Goal: Information Seeking & Learning: Check status

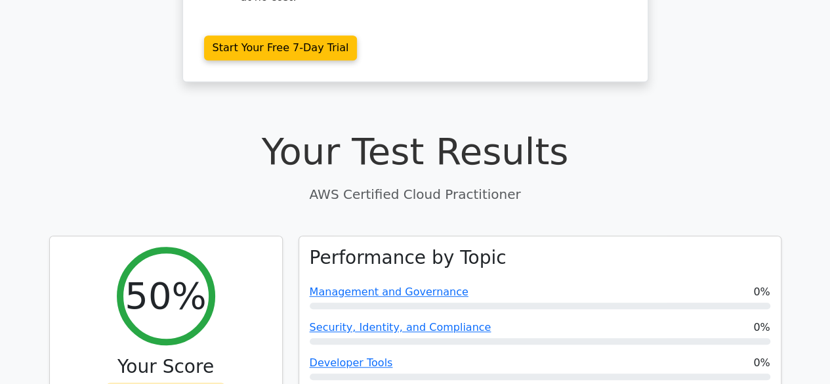
scroll to position [459, 0]
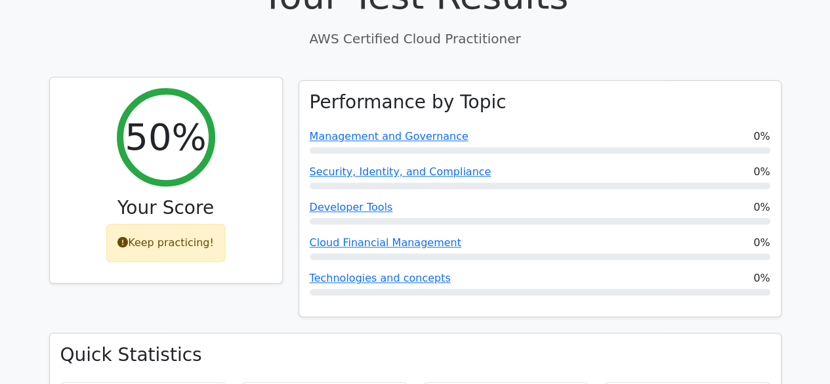
drag, startPoint x: 177, startPoint y: 100, endPoint x: 186, endPoint y: 98, distance: 9.6
click at [179, 115] on h2 "50%" at bounding box center [165, 137] width 81 height 44
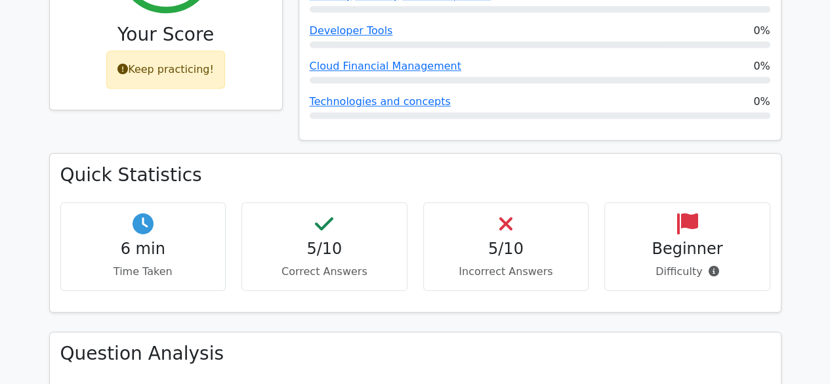
scroll to position [656, 0]
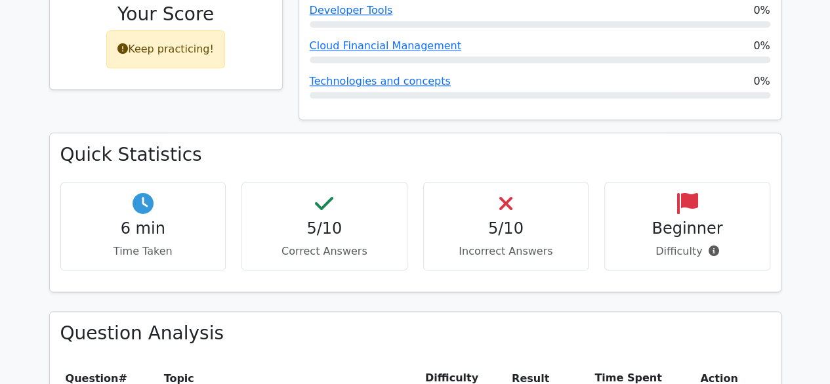
click at [150, 243] on p "Time Taken" at bounding box center [143, 251] width 144 height 16
click at [342, 184] on div "5/10 Correct Answers" at bounding box center [324, 226] width 166 height 89
click at [592, 182] on div "5/10 Incorrect Answers" at bounding box center [506, 226] width 182 height 89
drag, startPoint x: 481, startPoint y: 174, endPoint x: 563, endPoint y: 172, distance: 81.4
click at [563, 219] on h4 "5/10" at bounding box center [506, 228] width 144 height 19
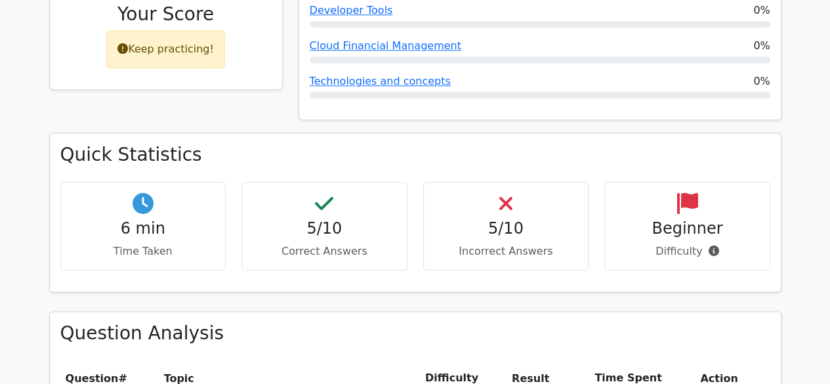
click at [663, 219] on h4 "Beginner" at bounding box center [687, 228] width 144 height 19
drag, startPoint x: 672, startPoint y: 171, endPoint x: 758, endPoint y: 169, distance: 85.9
click at [758, 219] on h4 "Beginner" at bounding box center [687, 228] width 144 height 19
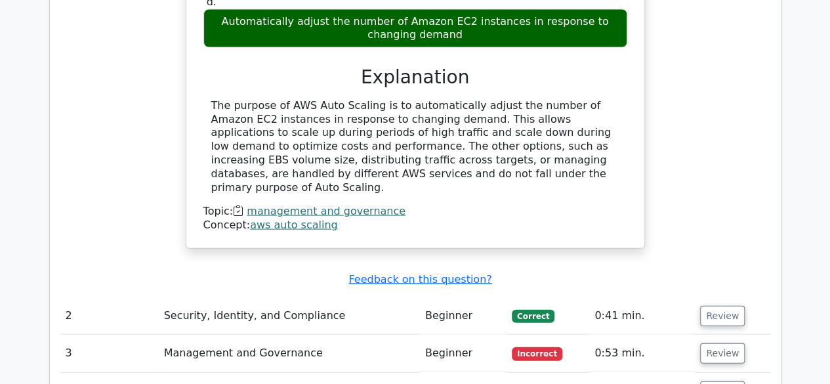
scroll to position [1443, 0]
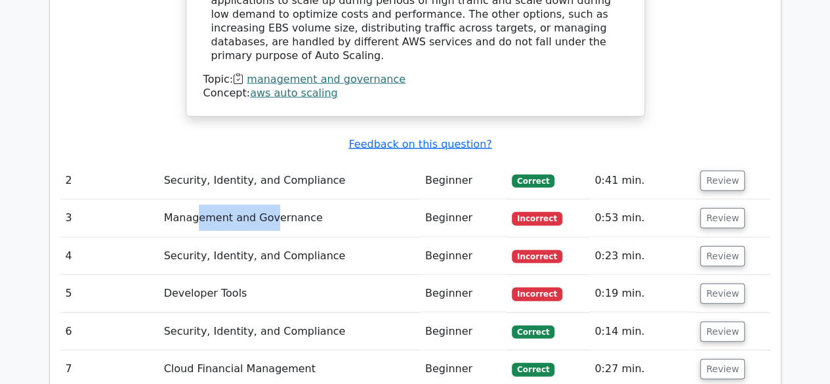
drag, startPoint x: 199, startPoint y: 140, endPoint x: 293, endPoint y: 139, distance: 93.8
click at [293, 199] on td "Management and Governance" at bounding box center [289, 217] width 261 height 37
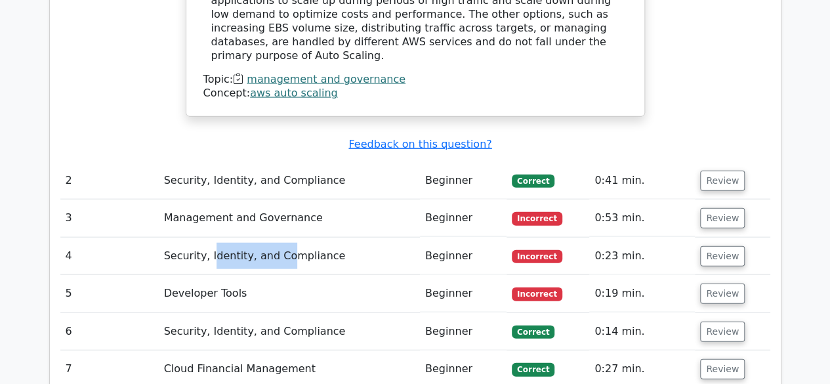
drag, startPoint x: 209, startPoint y: 180, endPoint x: 281, endPoint y: 176, distance: 71.6
click at [281, 237] on td "Security, Identity, and Compliance" at bounding box center [289, 255] width 261 height 37
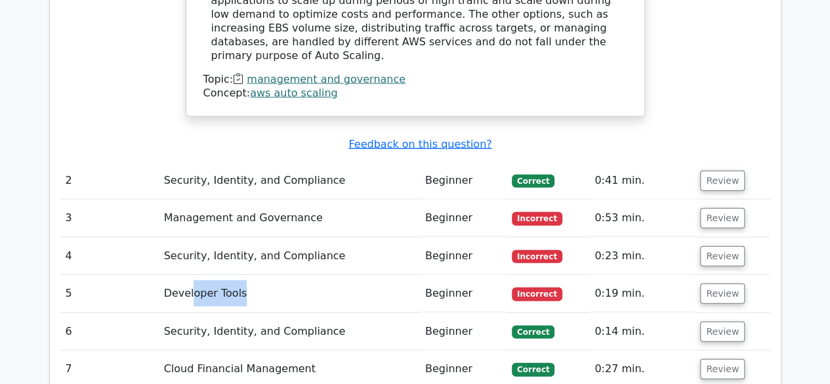
drag, startPoint x: 192, startPoint y: 211, endPoint x: 267, endPoint y: 214, distance: 75.5
click at [267, 275] on td "Developer Tools" at bounding box center [289, 293] width 261 height 37
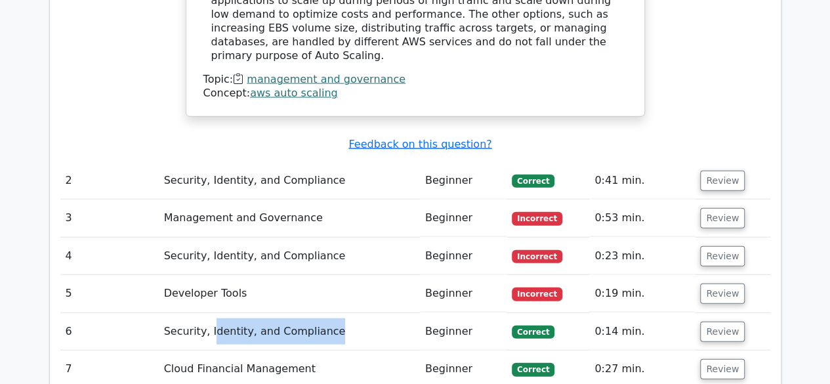
drag, startPoint x: 209, startPoint y: 245, endPoint x: 352, endPoint y: 241, distance: 142.4
click at [352, 313] on td "Security, Identity, and Compliance" at bounding box center [289, 331] width 261 height 37
click at [470, 313] on td "Beginner" at bounding box center [463, 331] width 87 height 37
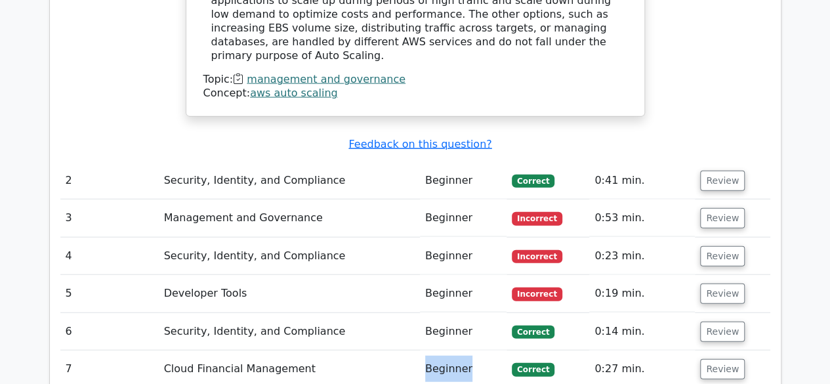
drag, startPoint x: 403, startPoint y: 279, endPoint x: 465, endPoint y: 278, distance: 62.3
click at [465, 350] on tr "7 Cloud Financial Management Beginner [GEOGRAPHIC_DATA] 0:27 min. Review" at bounding box center [415, 368] width 710 height 37
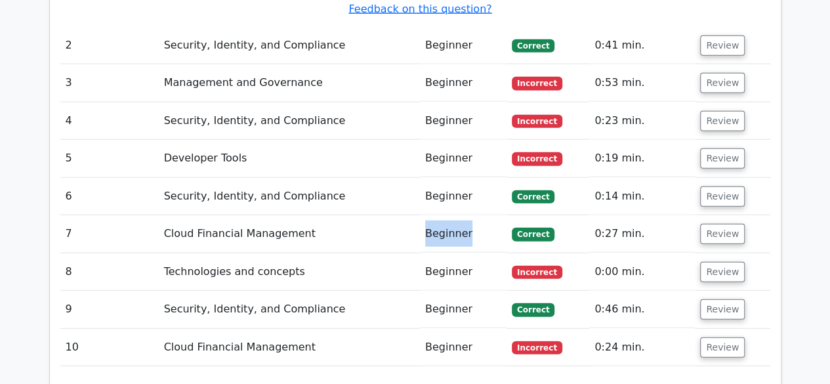
scroll to position [1509, 0]
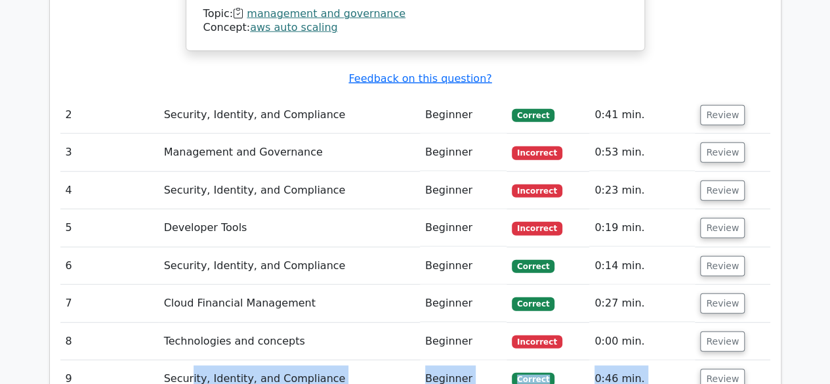
drag, startPoint x: 190, startPoint y: 295, endPoint x: 660, endPoint y: 294, distance: 470.3
click at [759, 360] on tr "9 Security, Identity, and Compliance Beginner [GEOGRAPHIC_DATA] 0:46 min. Review" at bounding box center [415, 378] width 710 height 37
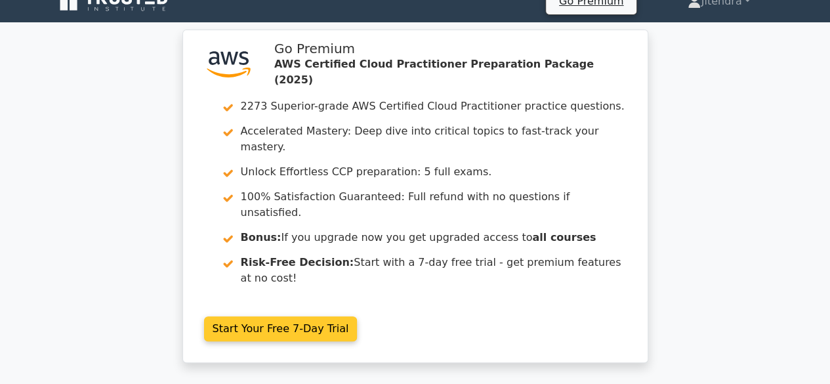
scroll to position [0, 0]
